Goal: Use online tool/utility: Utilize a website feature to perform a specific function

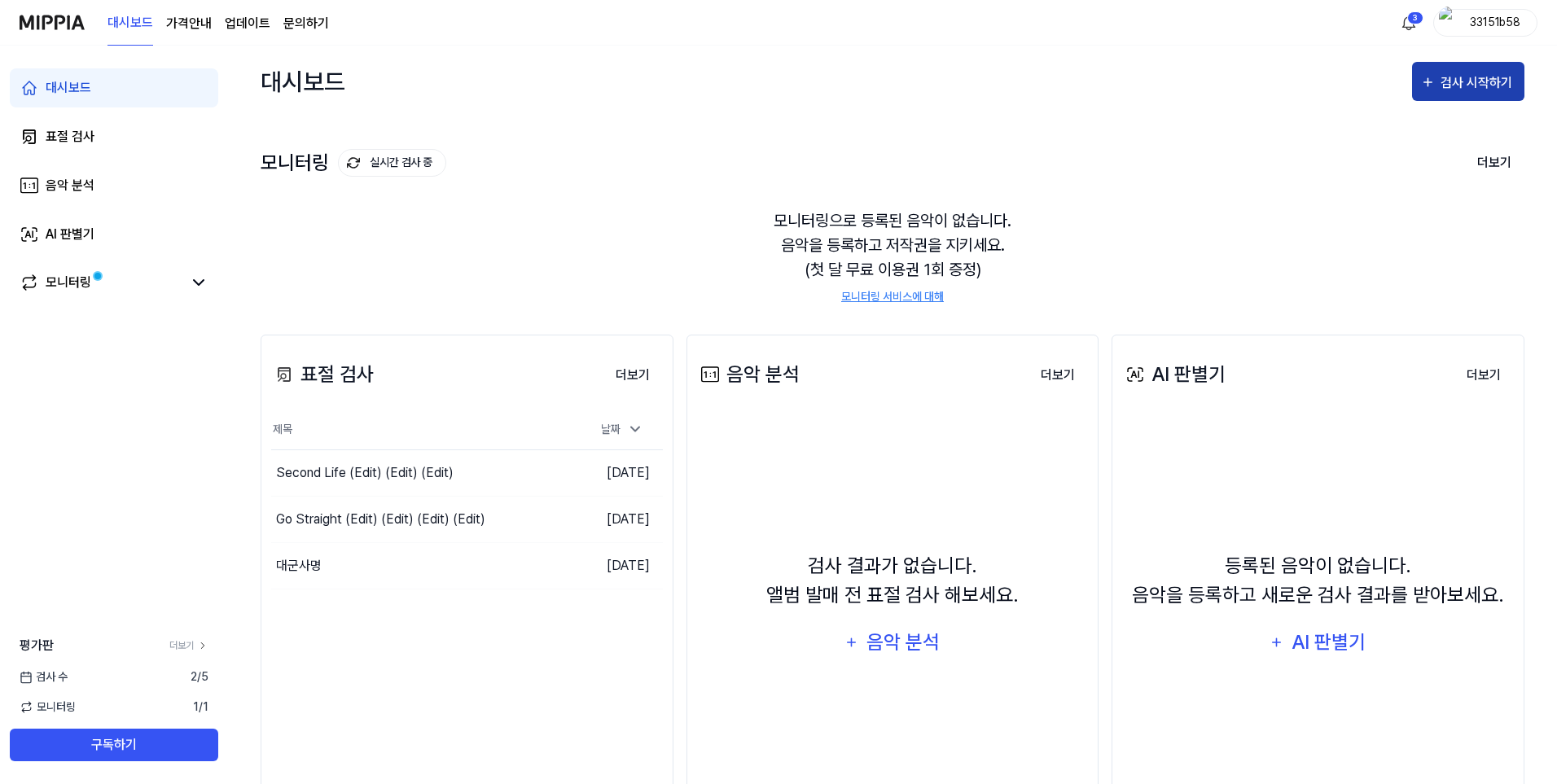
click at [1440, 83] on div "검사 시작하기" at bounding box center [1468, 83] width 96 height 22
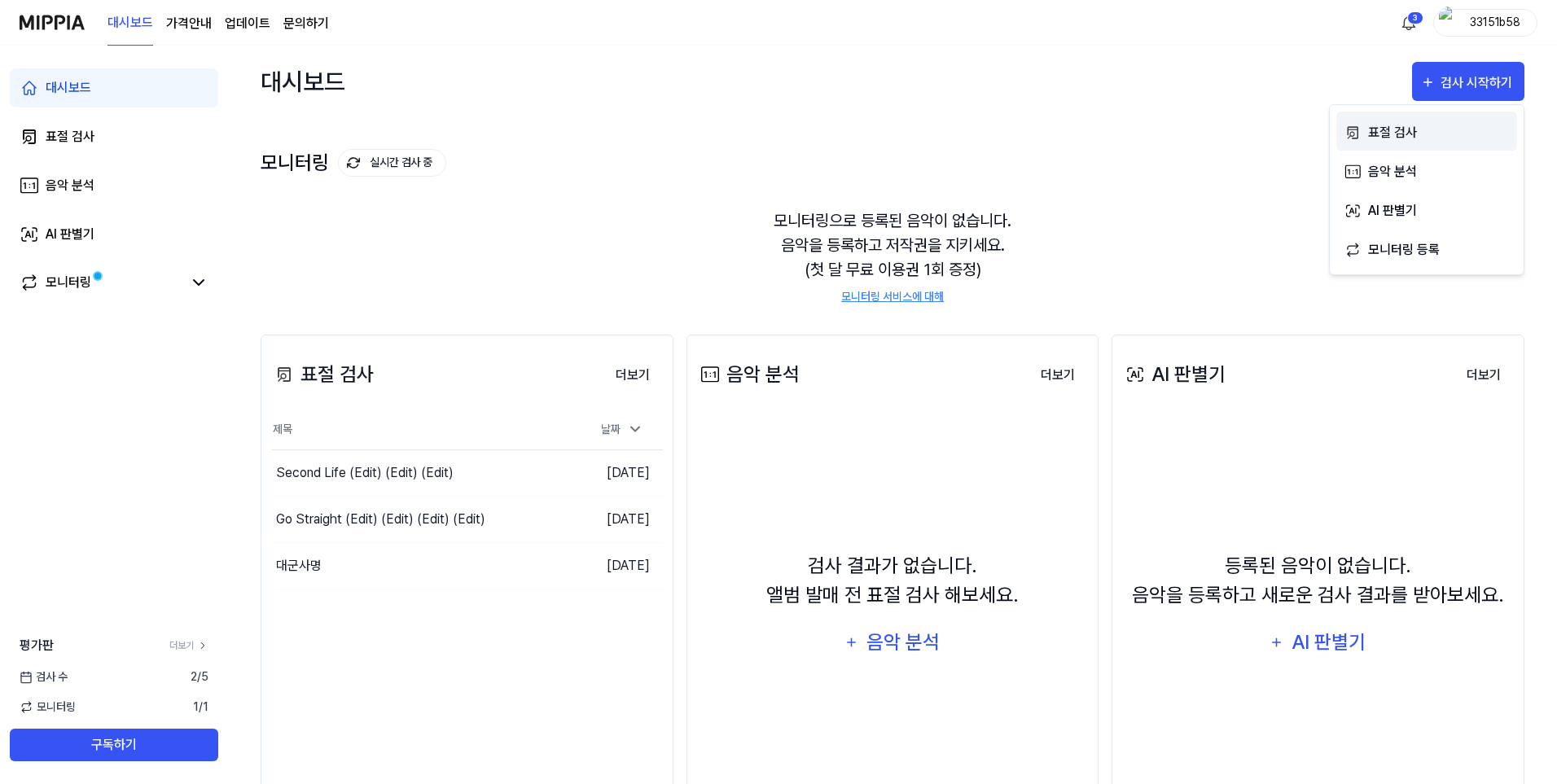
click at [1417, 127] on div "표절 검사" at bounding box center [1439, 133] width 142 height 22
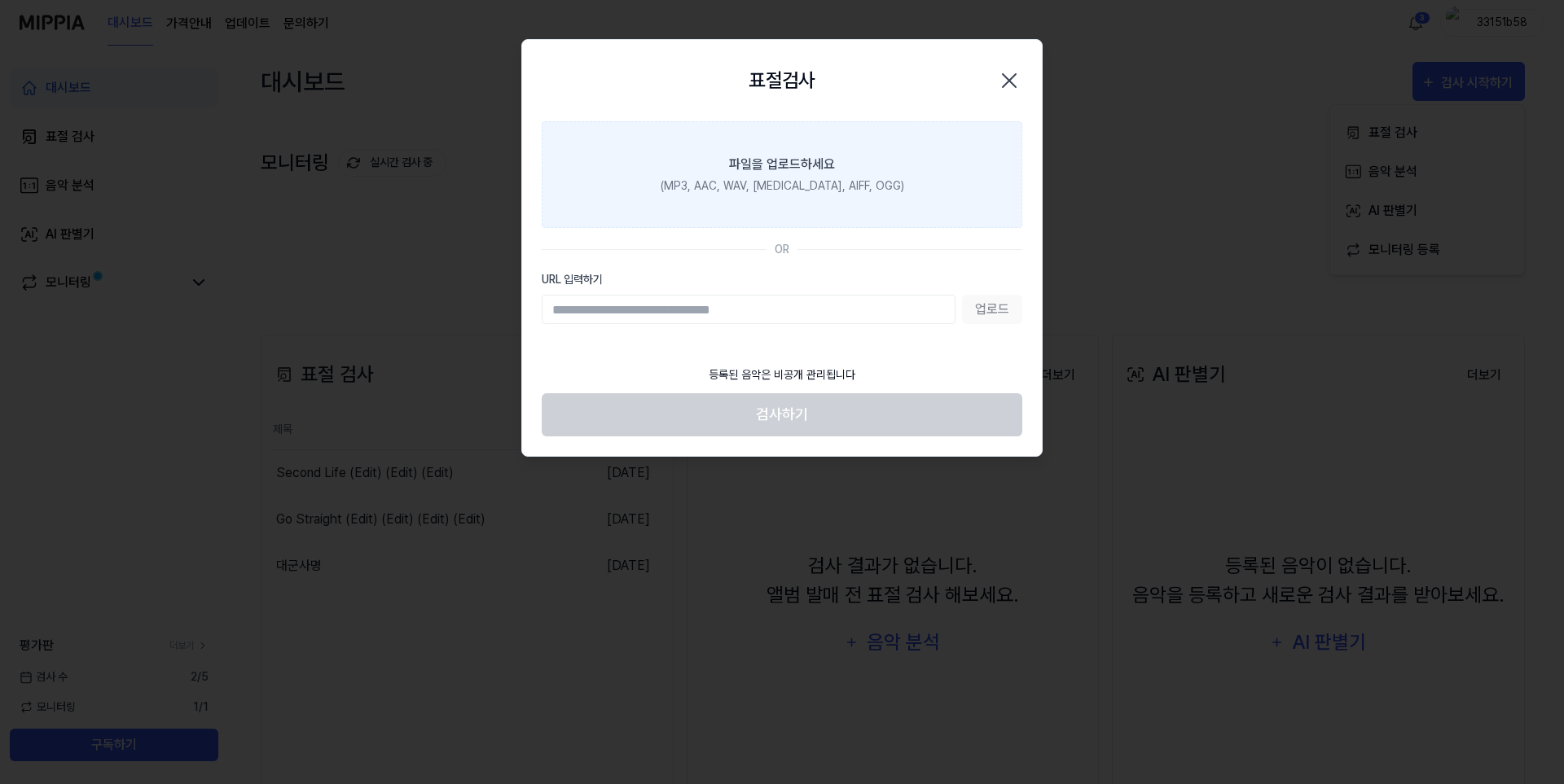
click at [690, 210] on label "파일을 업로드하세요 (MP3, AAC, WAV, FLAC, AIFF, OGG)" at bounding box center [782, 174] width 481 height 107
click at [0, 0] on input "파일을 업로드하세요 (MP3, AAC, WAV, FLAC, AIFF, OGG)" at bounding box center [0, 0] width 0 height 0
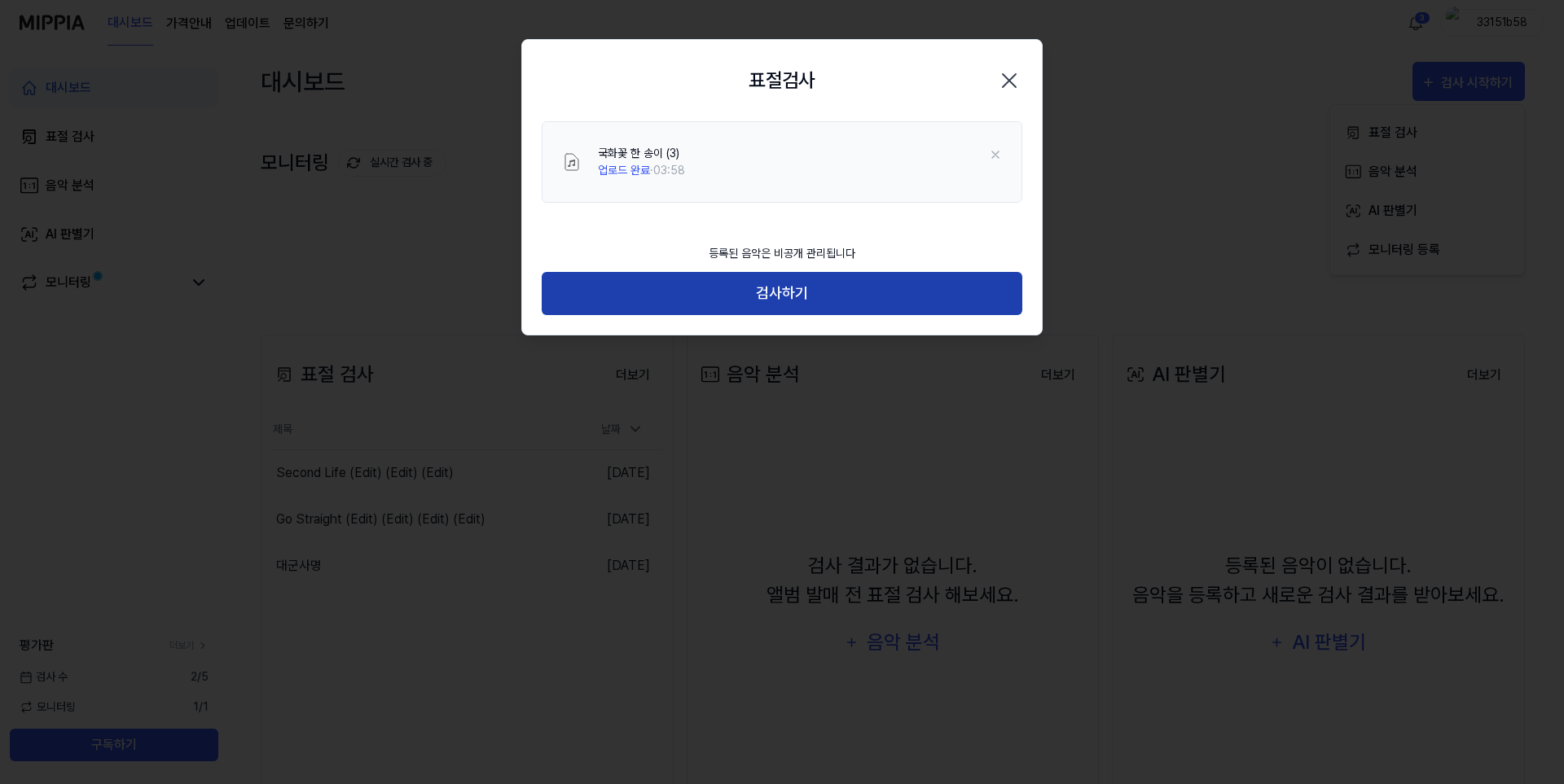
click at [831, 274] on button "검사하기" at bounding box center [782, 294] width 481 height 43
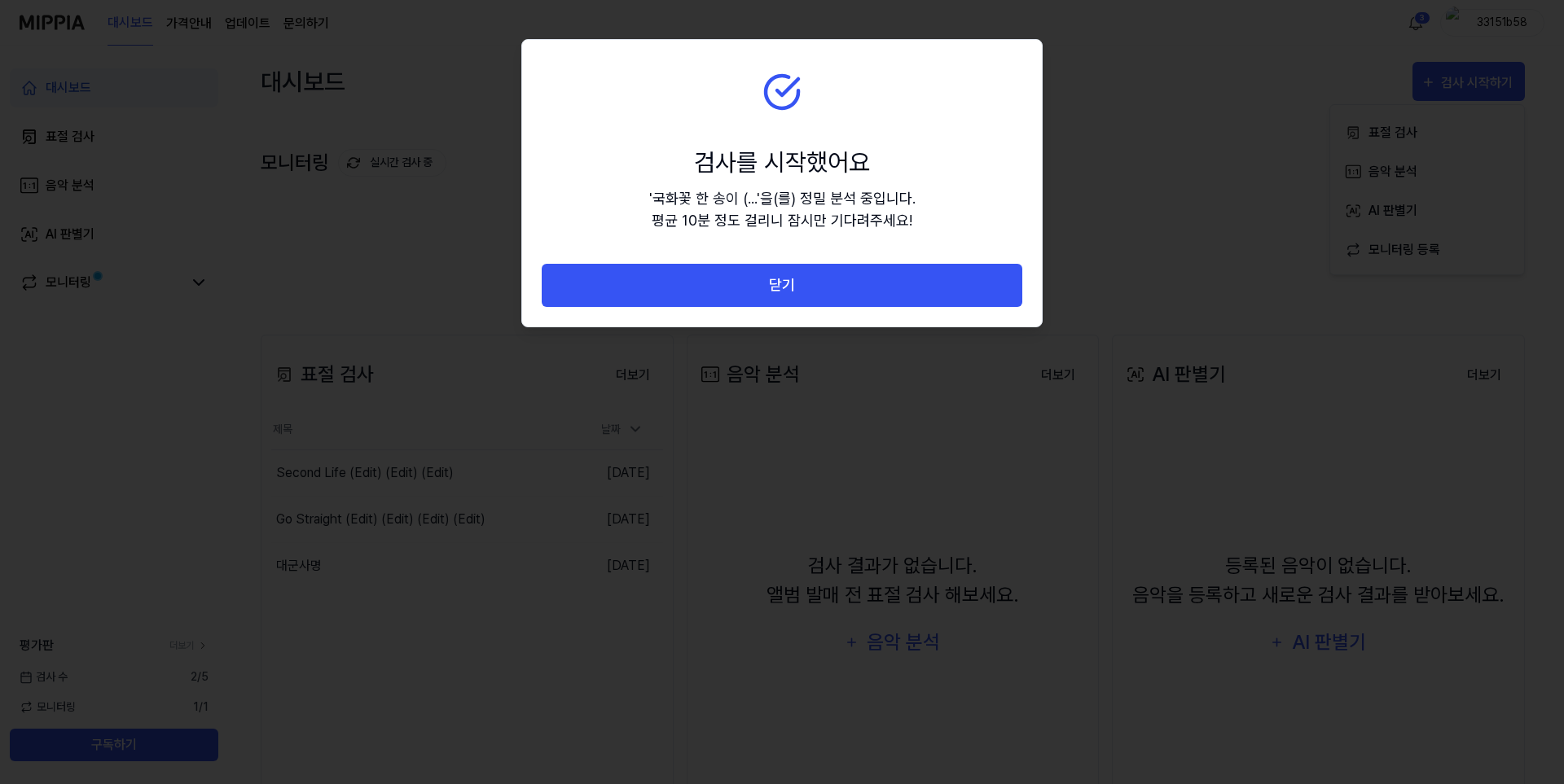
click at [793, 301] on button "닫기" at bounding box center [782, 285] width 481 height 43
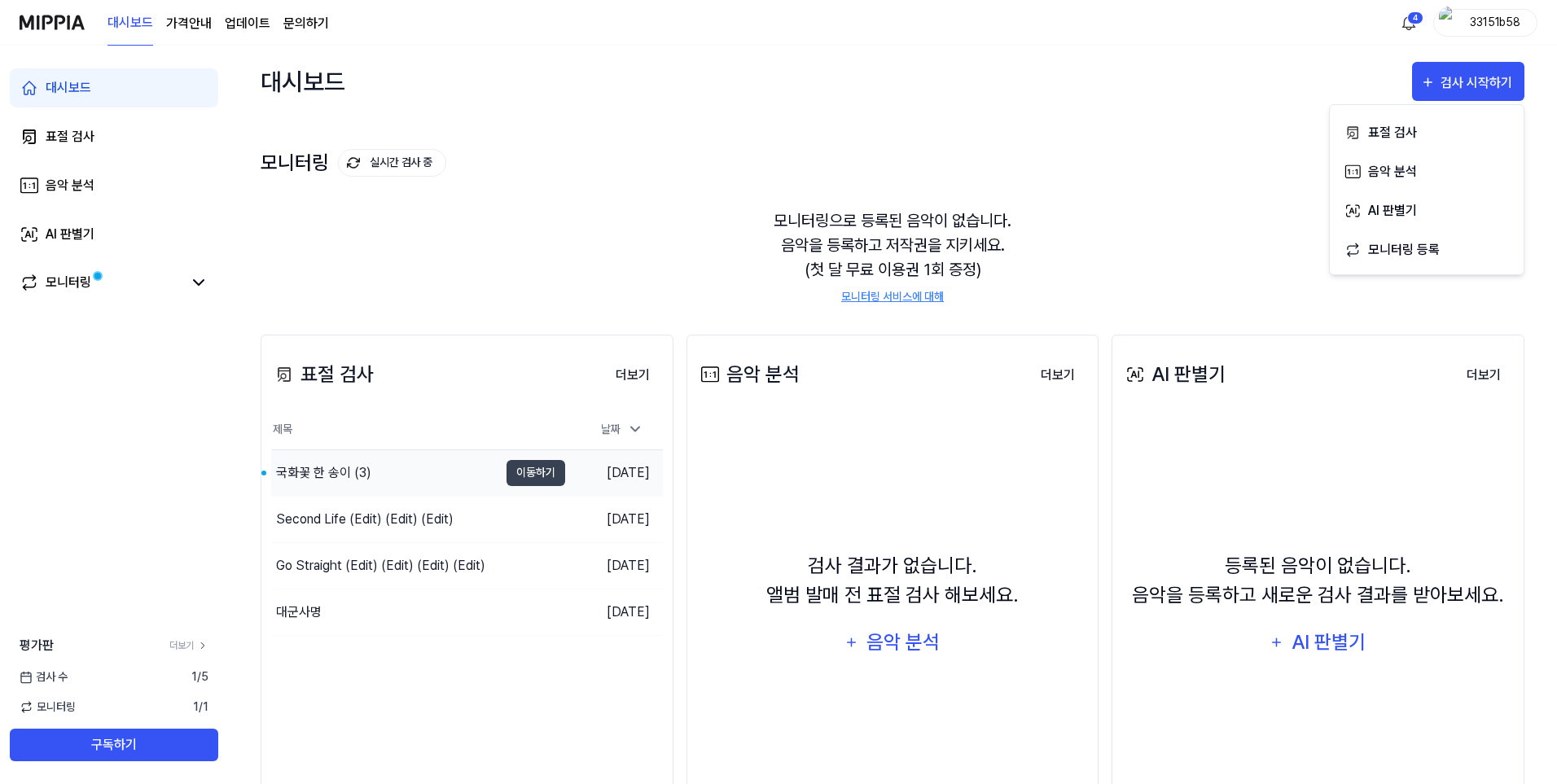
click at [379, 460] on div "국화꽃 한 송이 (3)" at bounding box center [385, 473] width 227 height 46
